Goal: Task Accomplishment & Management: Manage account settings

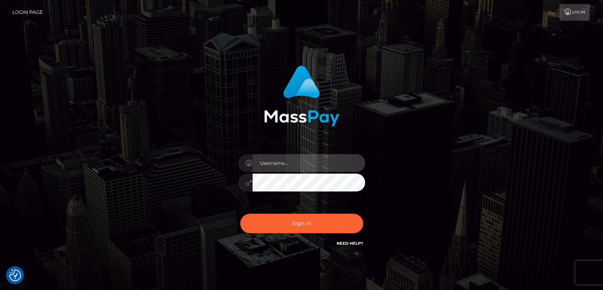
drag, startPoint x: 297, startPoint y: 159, endPoint x: 300, endPoint y: 171, distance: 12.2
click at [297, 159] on input "text" at bounding box center [309, 163] width 113 height 18
type input "[PERSON_NAME]"
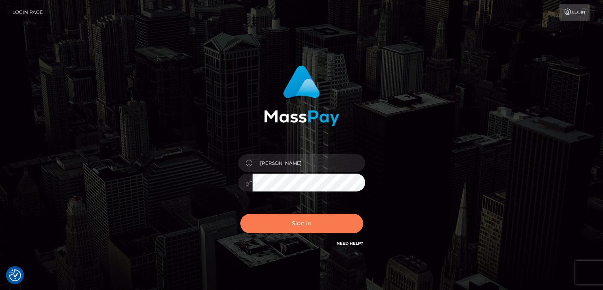
click at [303, 220] on button "Sign in" at bounding box center [301, 222] width 123 height 19
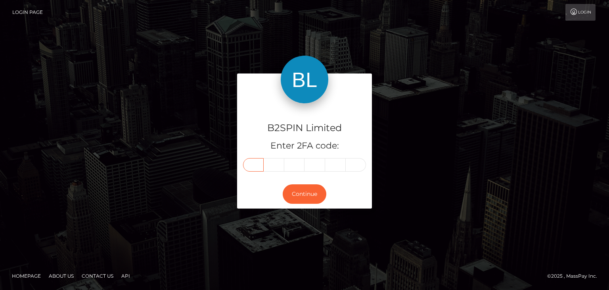
click at [257, 159] on input "text" at bounding box center [253, 164] width 21 height 13
paste input "8"
type input "8"
type input "5"
type input "7"
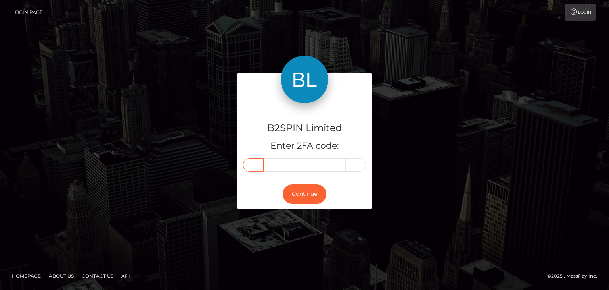
type input "9"
type input "4"
type input "7"
click at [303, 199] on button "Continue" at bounding box center [305, 193] width 44 height 19
click at [304, 192] on button "Continue" at bounding box center [305, 193] width 44 height 19
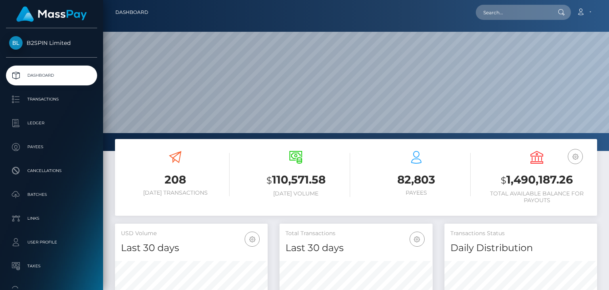
scroll to position [140, 152]
click at [528, 180] on h3 "$ 1,490,187.26" at bounding box center [537, 180] width 109 height 16
copy h3 "1,490,187.26"
